Goal: Manage account settings

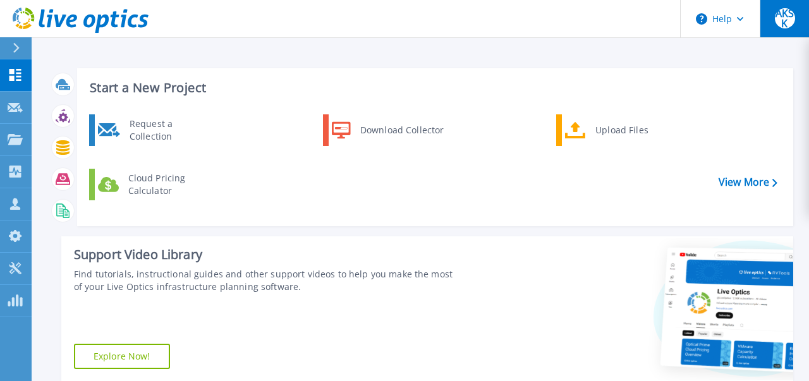
click at [785, 18] on span "AKSK" at bounding box center [785, 18] width 20 height 20
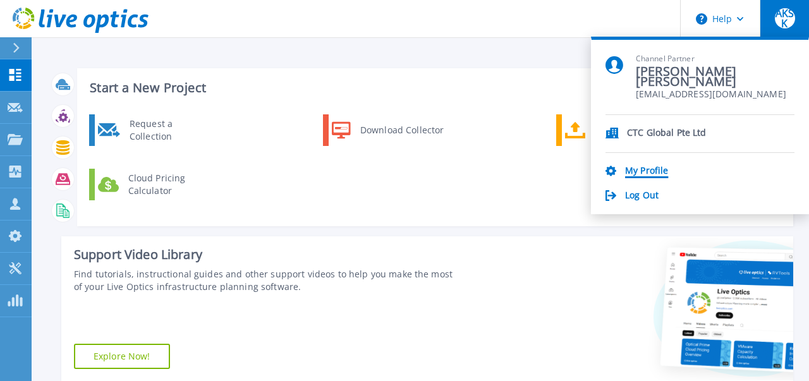
click at [648, 169] on link "My Profile" at bounding box center [646, 172] width 43 height 12
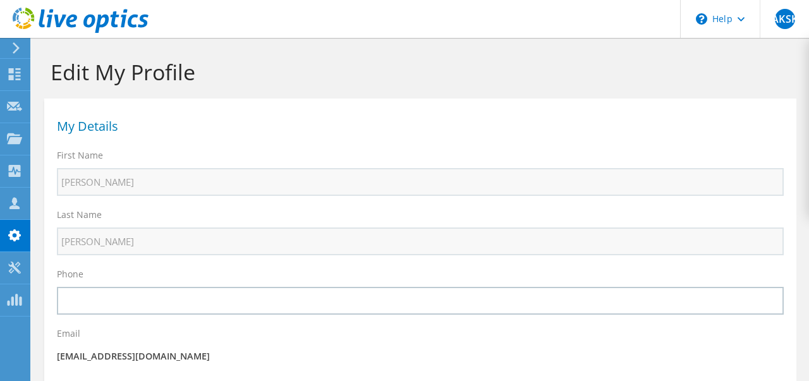
scroll to position [197, 0]
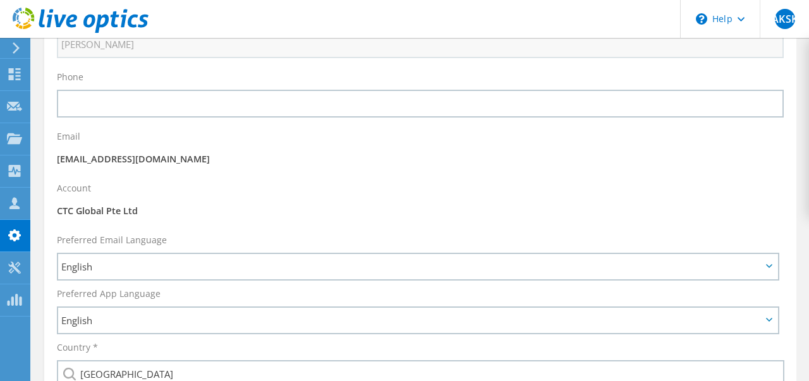
click at [119, 218] on p "CTC Global Pte Ltd" at bounding box center [420, 211] width 727 height 14
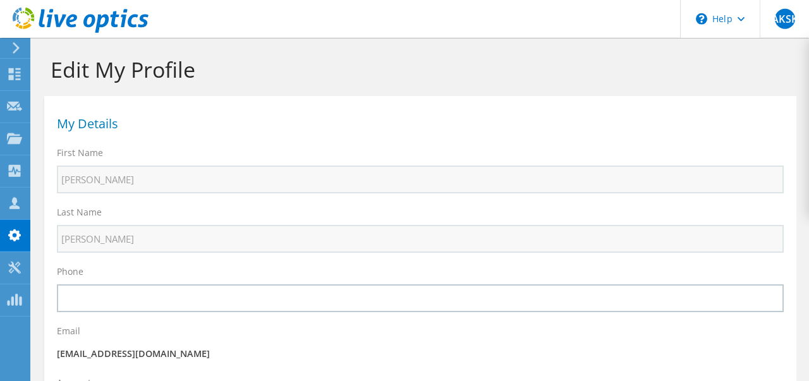
scroll to position [0, 0]
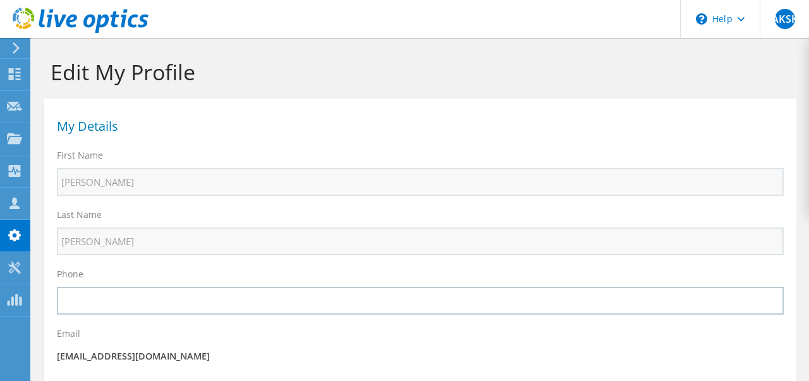
click at [106, 23] on use at bounding box center [81, 20] width 136 height 25
